Goal: Task Accomplishment & Management: Use online tool/utility

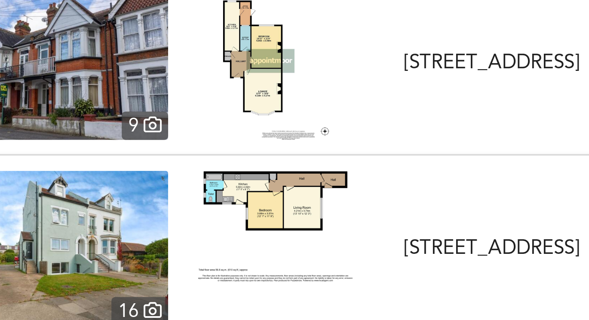
scroll to position [3414, 0]
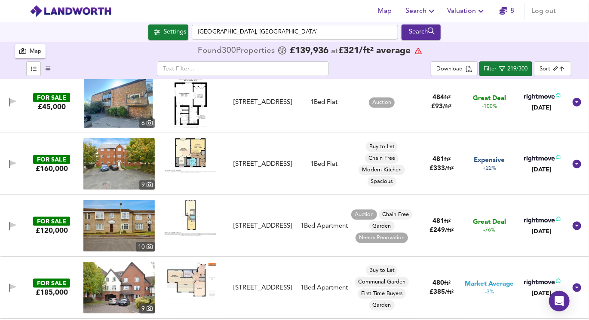
click at [418, 9] on span "Search" at bounding box center [421, 11] width 31 height 12
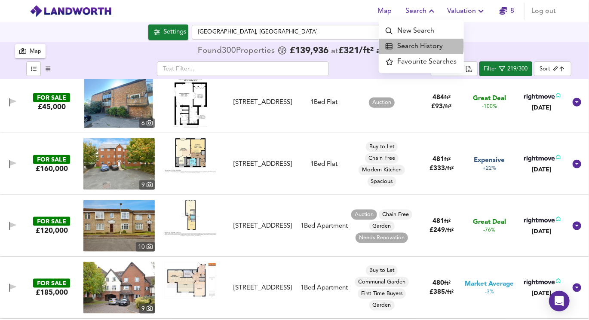
click at [411, 46] on li "Search History" at bounding box center [421, 46] width 85 height 15
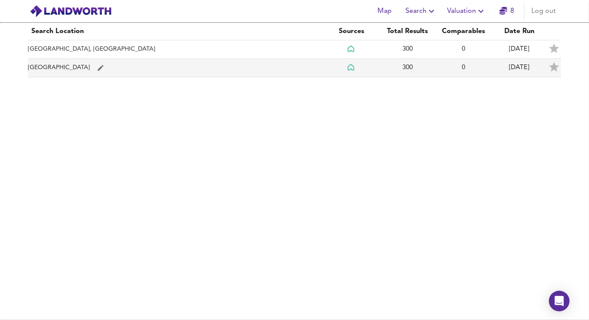
click at [97, 68] on icon "simple table" at bounding box center [101, 68] width 8 height 8
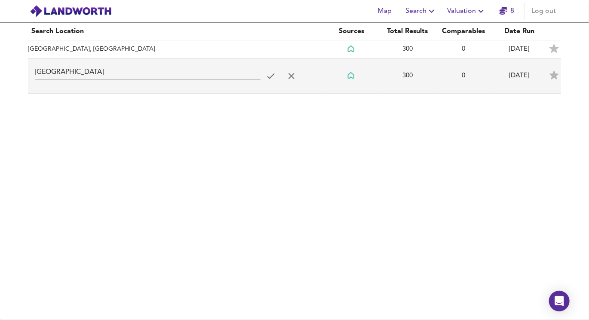
click at [125, 102] on div "Search Location Sources Total Results Comparables Date Run [GEOGRAPHIC_DATA], […" at bounding box center [294, 172] width 589 height 298
click at [58, 93] on div "Search Location Sources Total Results Comparables Date Run [GEOGRAPHIC_DATA], […" at bounding box center [294, 172] width 589 height 298
click at [291, 76] on icon "simple table" at bounding box center [292, 76] width 6 height 6
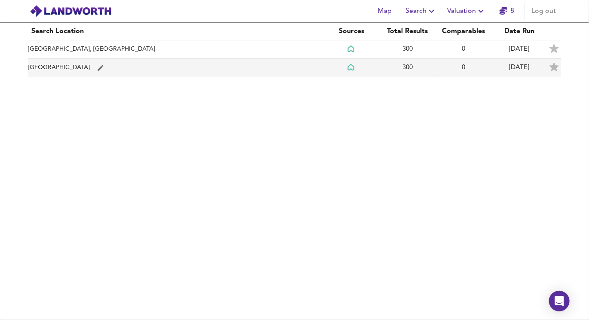
click at [34, 61] on td "[GEOGRAPHIC_DATA]" at bounding box center [176, 68] width 296 height 18
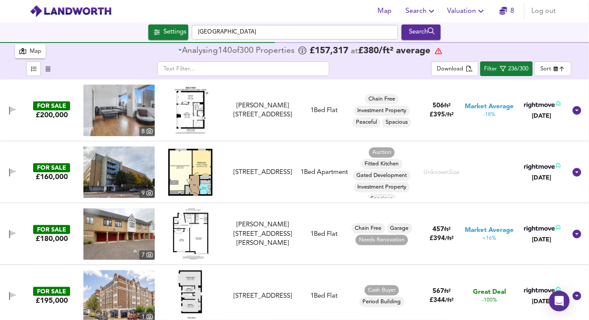
click at [555, 67] on body "Map Search Valuation 8 Log out Settings [GEOGRAPHIC_DATA] Search 300 Results Le…" at bounding box center [294, 160] width 589 height 320
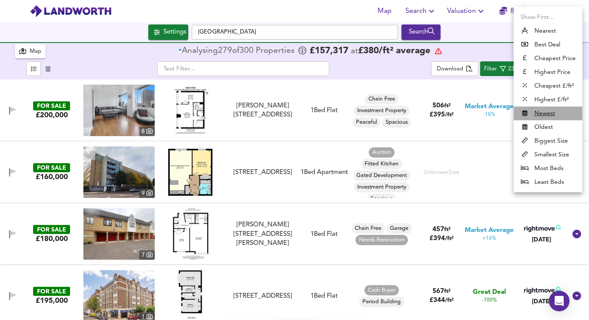
click at [542, 114] on u "Newest" at bounding box center [545, 113] width 21 height 9
